Goal: Register for event/course

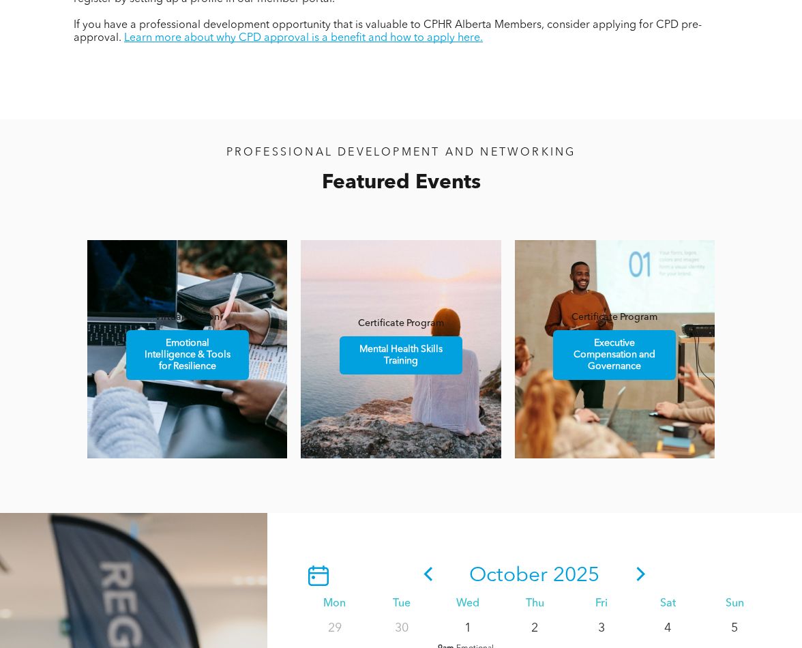
scroll to position [758, 0]
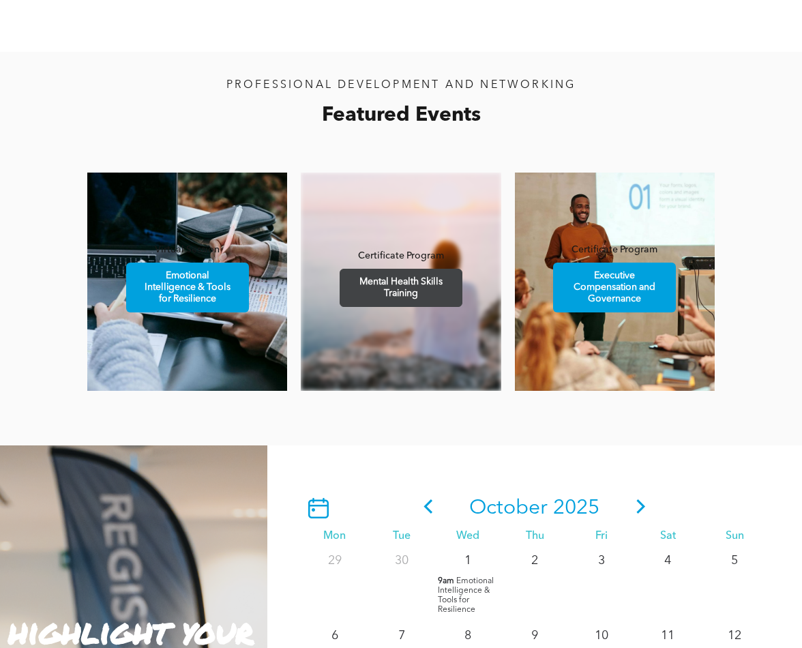
click at [410, 286] on span "Mental Health Skills Training" at bounding box center [401, 287] width 119 height 37
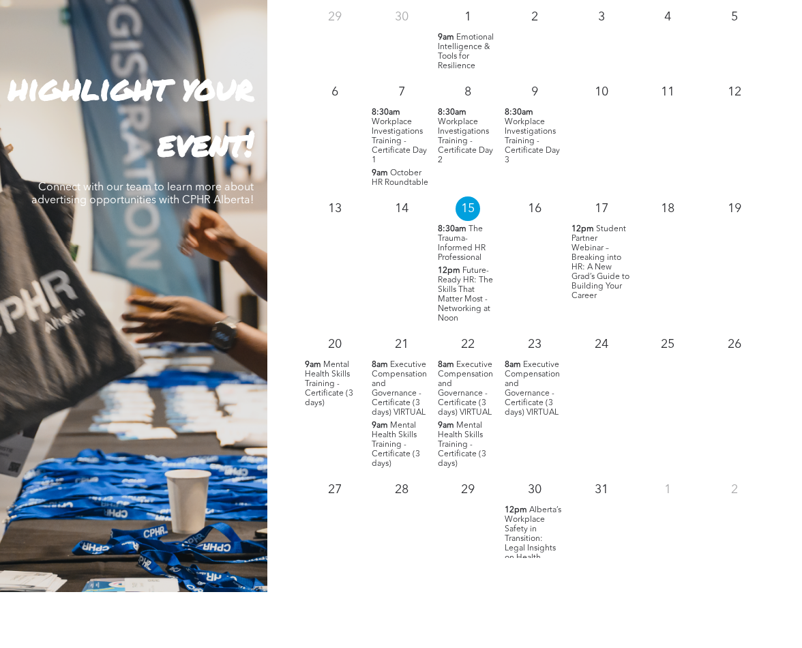
scroll to position [1251, 0]
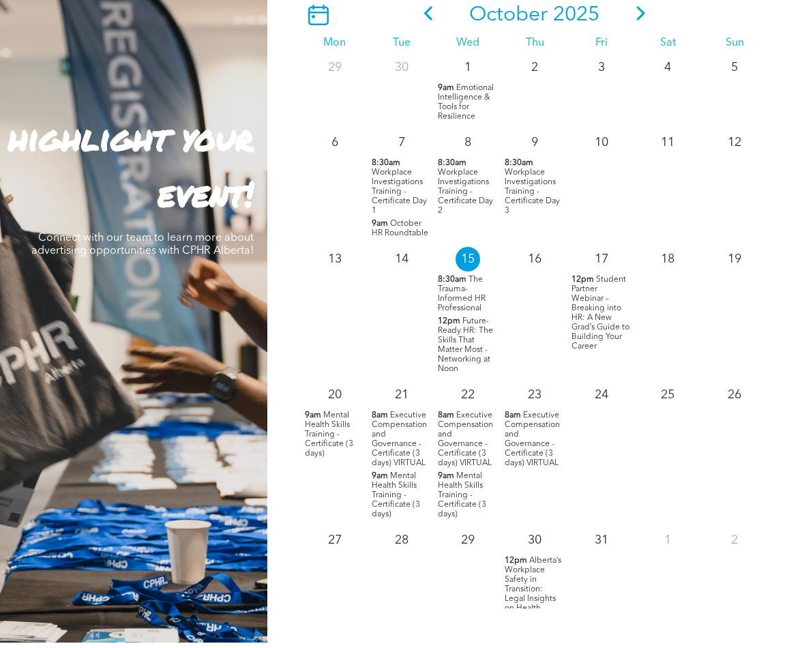
click at [457, 288] on span "The Trauma-Informed HR Professional" at bounding box center [462, 293] width 48 height 37
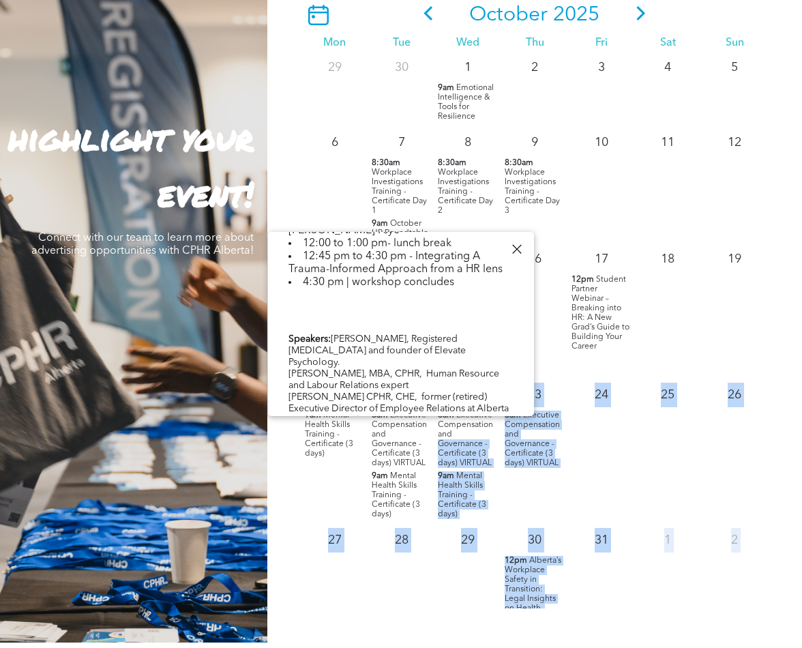
scroll to position [612, 0]
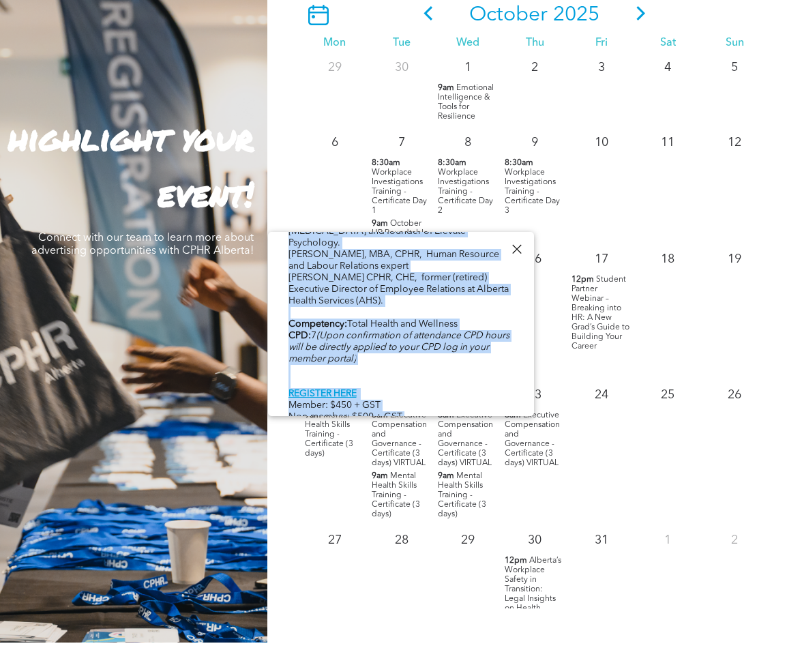
drag, startPoint x: 457, startPoint y: 380, endPoint x: 468, endPoint y: 397, distance: 20.5
click at [468, 397] on div "Event in partnership with Veritas Solutions. Format Live Online – Zoom Meeting …" at bounding box center [400, 65] width 225 height 764
click at [457, 367] on div "Event in partnership with Veritas Solutions. Format Live Online – Zoom Meeting …" at bounding box center [400, 65] width 225 height 764
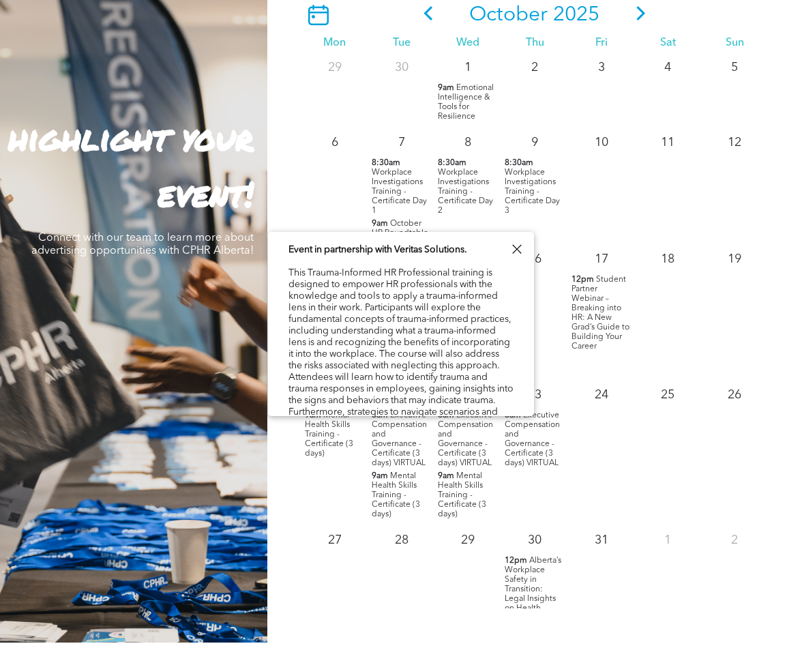
scroll to position [0, 0]
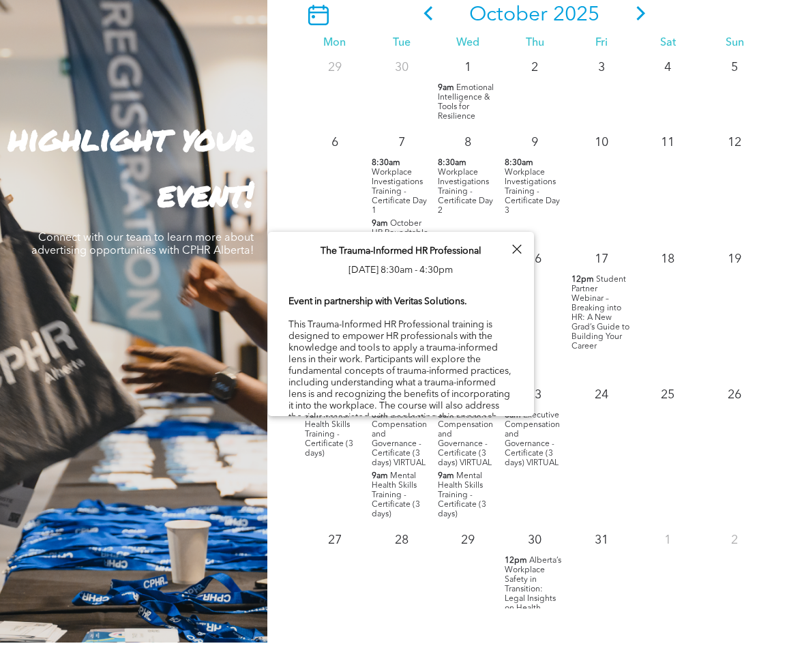
drag, startPoint x: 502, startPoint y: 404, endPoint x: 296, endPoint y: 260, distance: 251.2
click at [296, 260] on div "The Trauma-Informed HR Professional [DATE] 8:30am - 4:30pm Event in partnership…" at bounding box center [401, 648] width 266 height 832
copy div "The Trauma-Informed HR Professional [DATE] 8:30am - 4:30pm Event in partnership…"
click at [787, 238] on div "[DATE] Mon Tue Wed Thu Fri Sat Sun 29 30 1 9am Emotional Intelligence & Tools f…" at bounding box center [534, 297] width 535 height 690
click at [515, 251] on div at bounding box center [516, 249] width 18 height 18
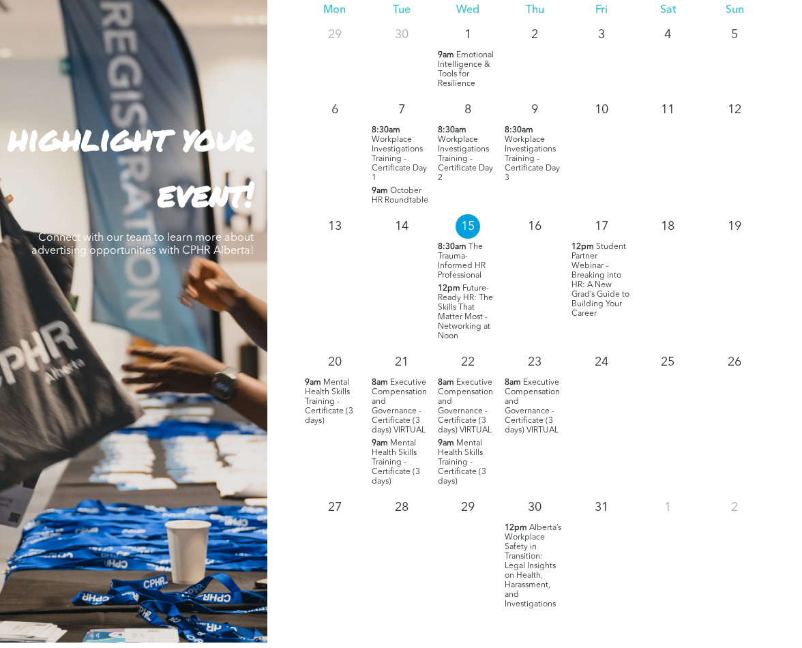
scroll to position [36, 0]
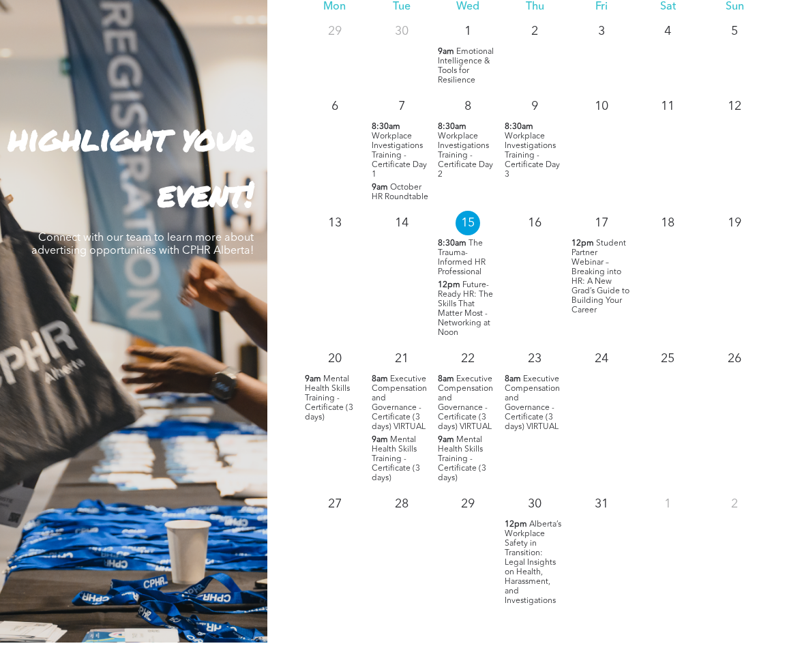
click at [443, 436] on span "9am" at bounding box center [446, 440] width 16 height 10
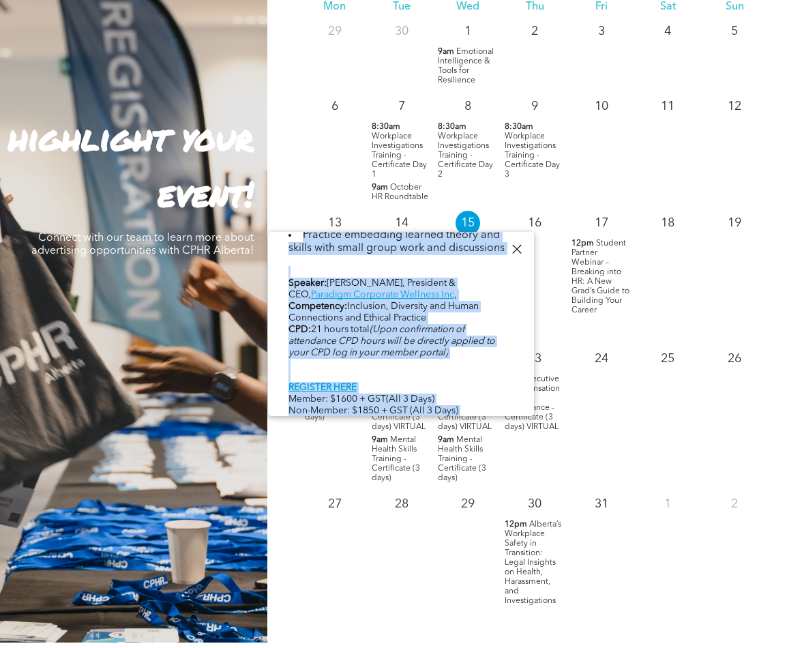
scroll to position [784, 0]
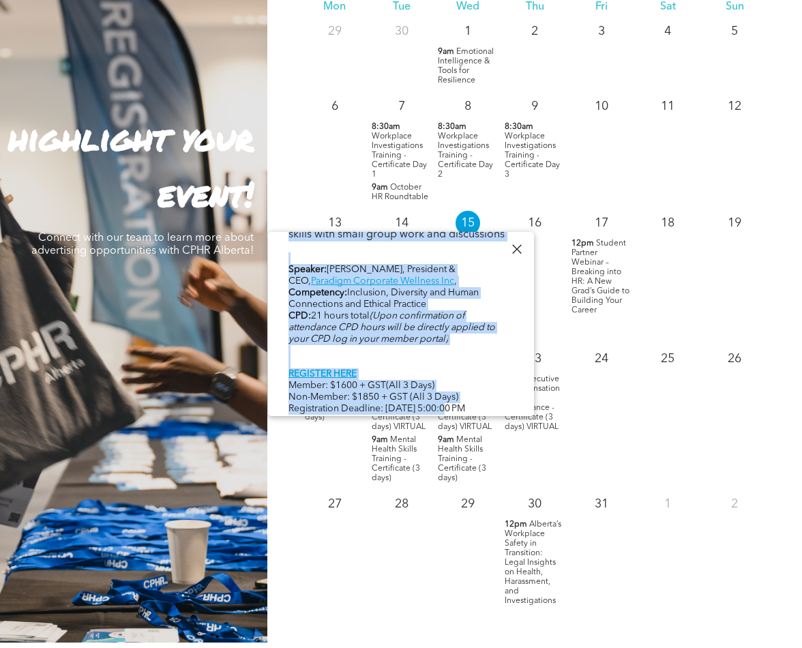
drag, startPoint x: 295, startPoint y: 250, endPoint x: 471, endPoint y: 402, distance: 233.0
copy div "Loremi Dolors Ametco Adipisci - Elitseddoei (8 temp) Inc, Utlabor 18, 2:58et - …"
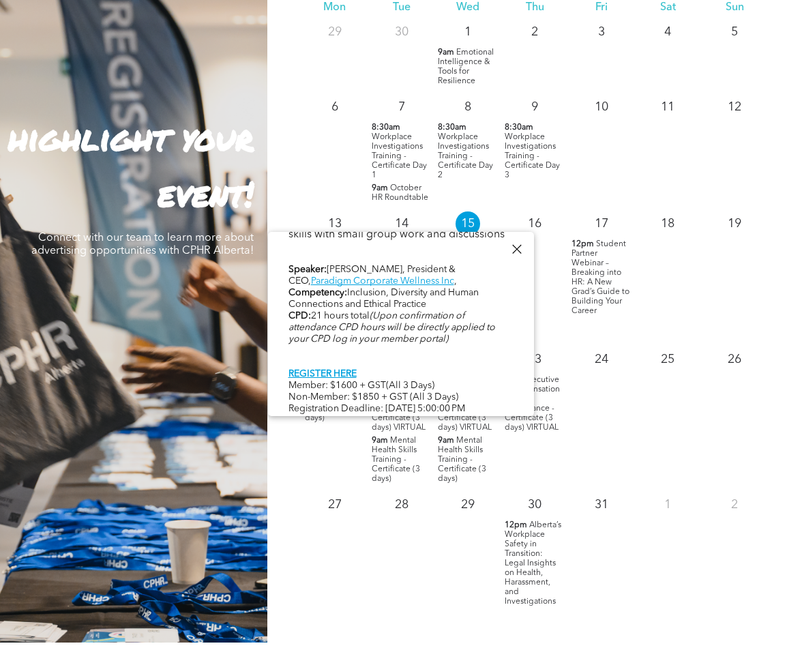
click at [786, 381] on div "[DATE] Mon Tue Wed Thu Fri Sat Sun 29 30 1 9am Emotional Intelligence & Tools f…" at bounding box center [534, 297] width 535 height 690
click at [515, 248] on div at bounding box center [516, 249] width 18 height 18
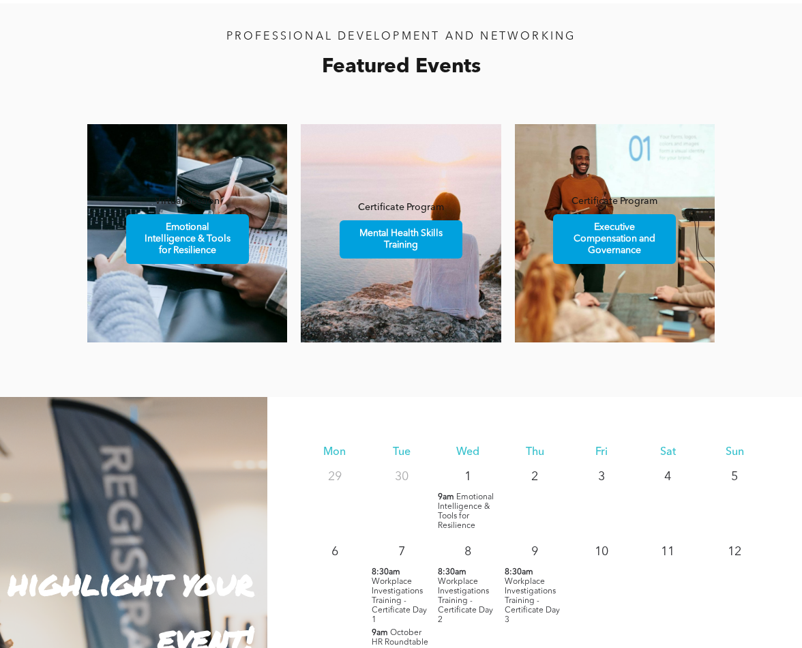
scroll to position [801, 0]
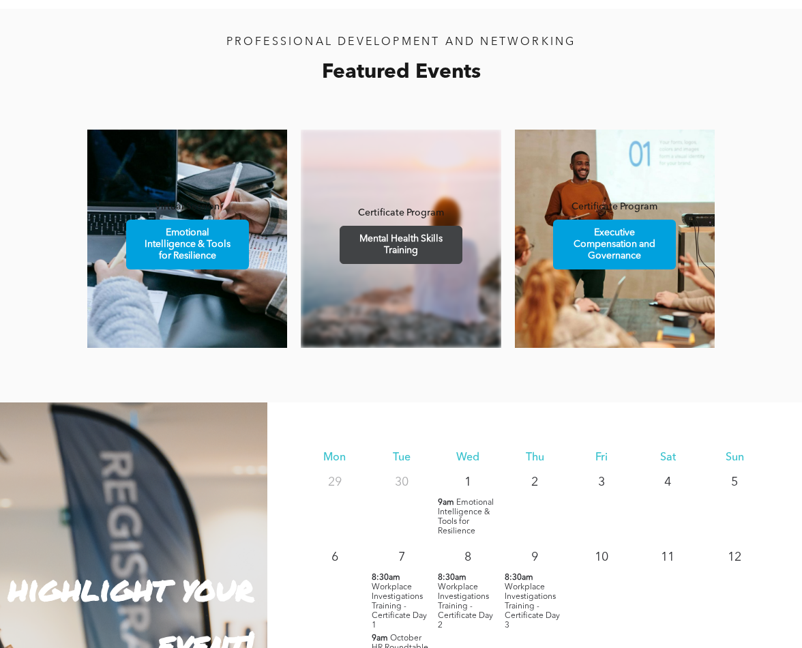
click at [436, 247] on span "Mental Health Skills Training" at bounding box center [401, 244] width 119 height 37
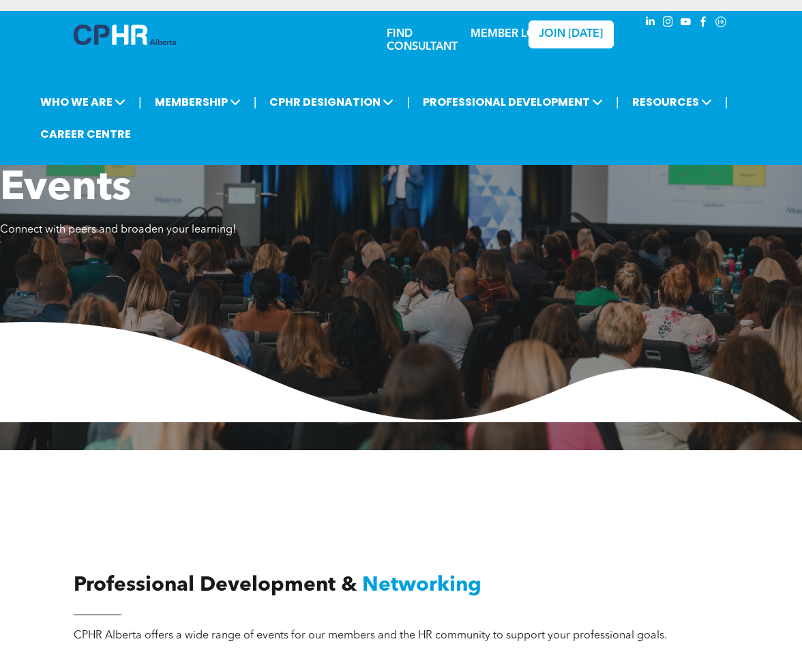
scroll to position [0, 0]
